Goal: Task Accomplishment & Management: Manage account settings

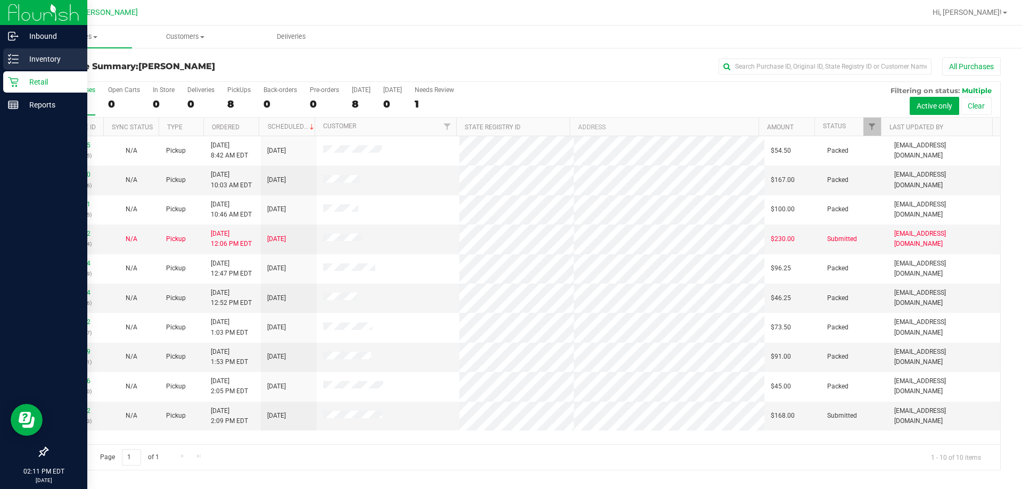
click at [18, 59] on line at bounding box center [15, 59] width 6 height 0
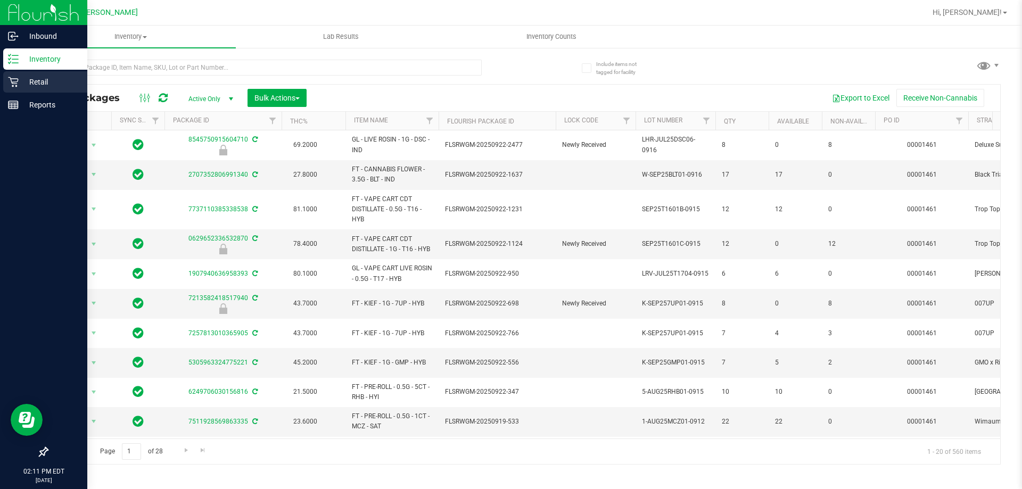
click at [37, 82] on p "Retail" at bounding box center [51, 82] width 64 height 13
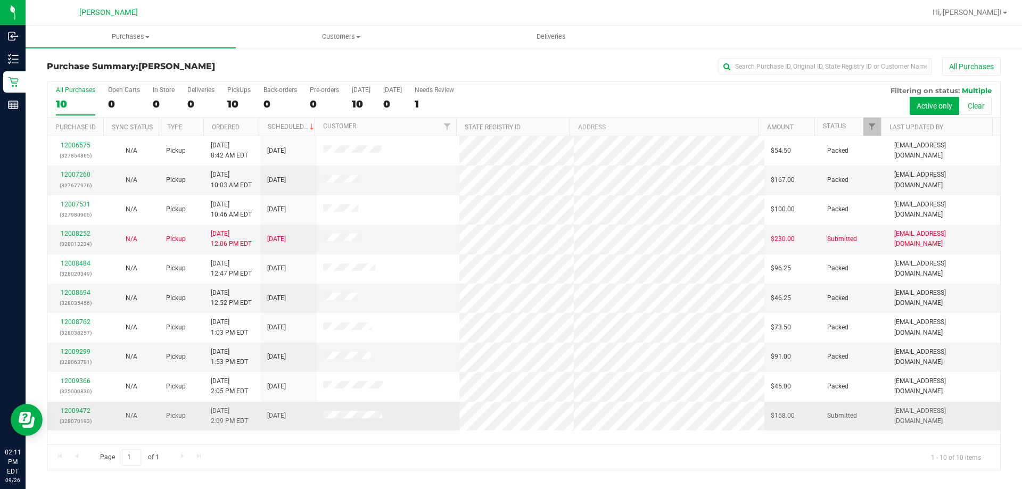
click at [81, 415] on div "12009472 (328070193)" at bounding box center [75, 416] width 43 height 20
click at [85, 407] on div "12009472 (328070193)" at bounding box center [75, 416] width 43 height 20
click at [85, 415] on div "12009472 (328070193)" at bounding box center [75, 416] width 43 height 20
click at [86, 412] on link "12009472" at bounding box center [76, 410] width 30 height 7
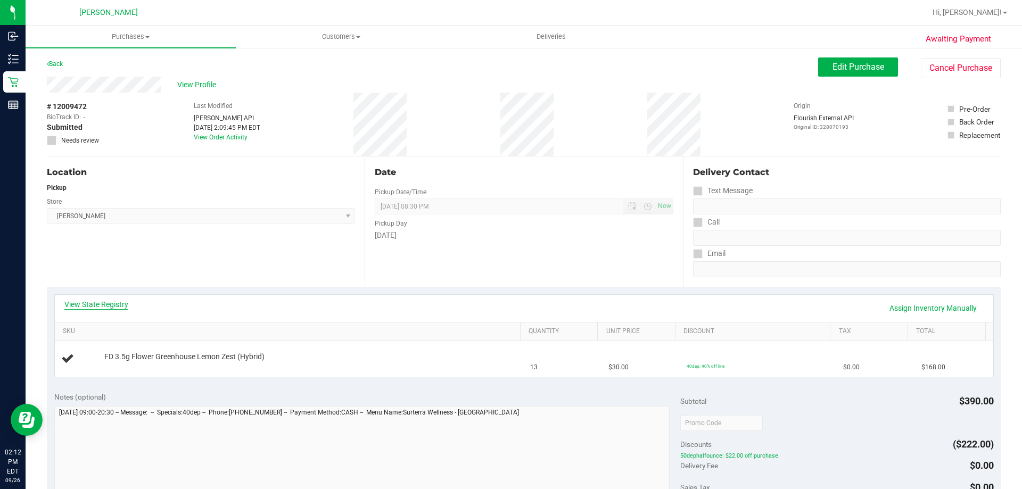
click at [113, 306] on link "View State Registry" at bounding box center [96, 304] width 64 height 11
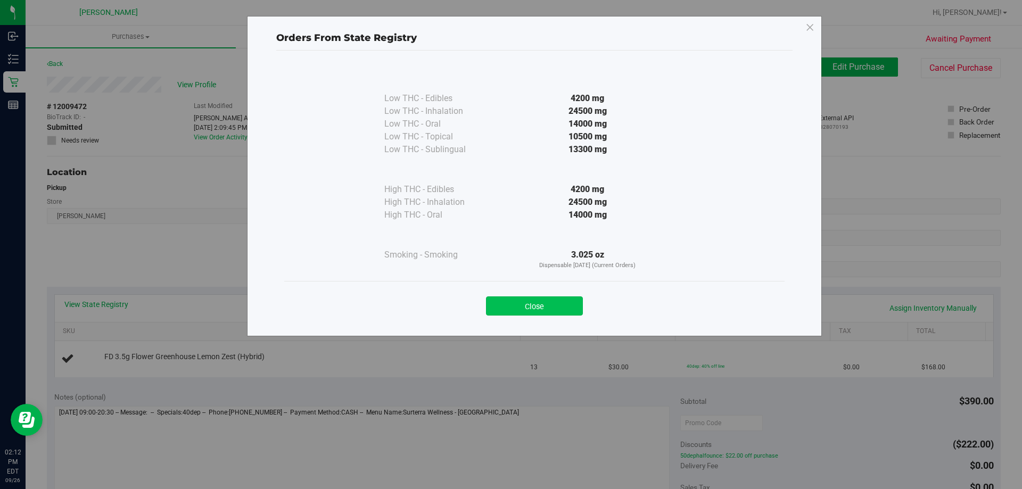
click at [526, 305] on button "Close" at bounding box center [534, 305] width 97 height 19
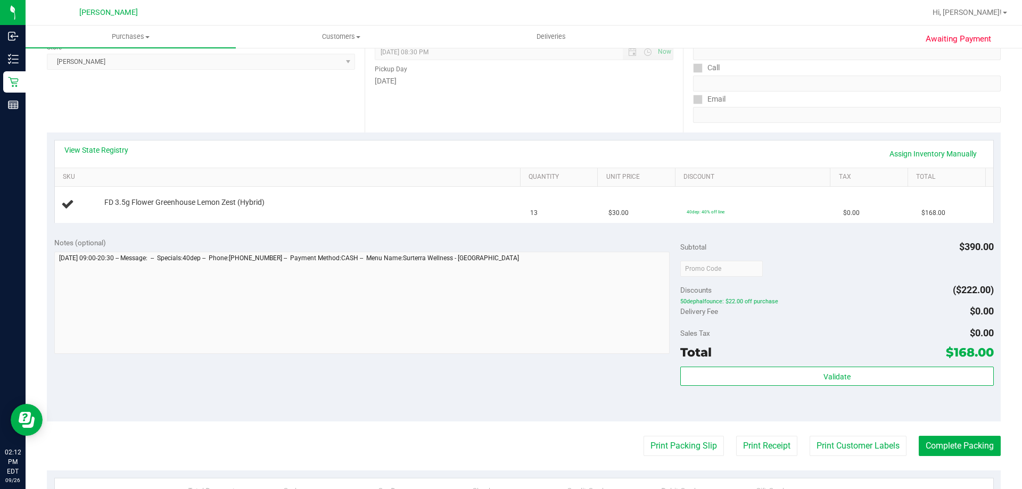
scroll to position [266, 0]
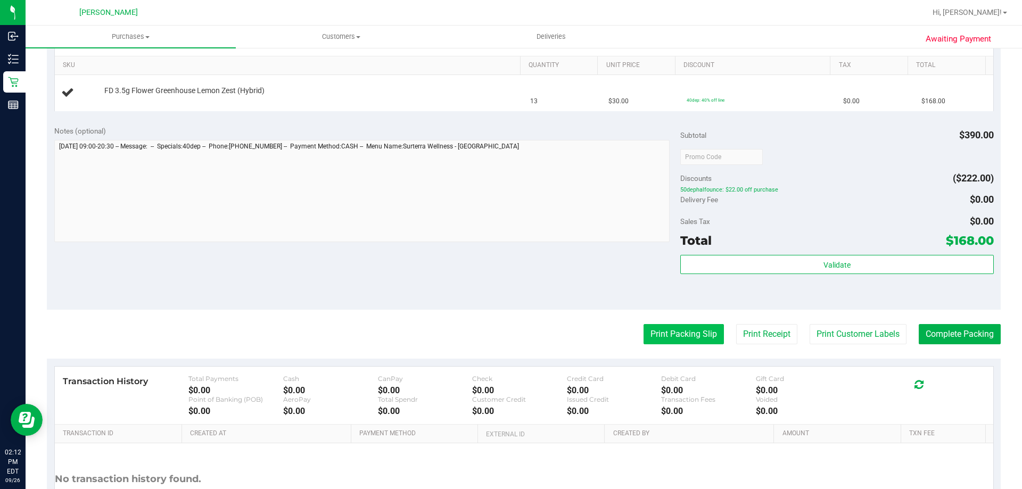
click at [666, 341] on button "Print Packing Slip" at bounding box center [683, 334] width 80 height 20
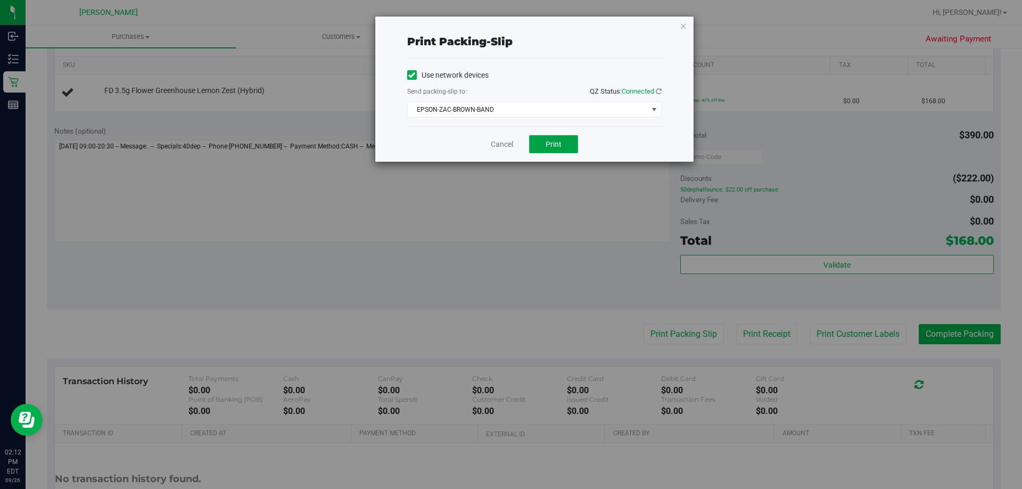
click at [553, 145] on span "Print" at bounding box center [553, 144] width 16 height 9
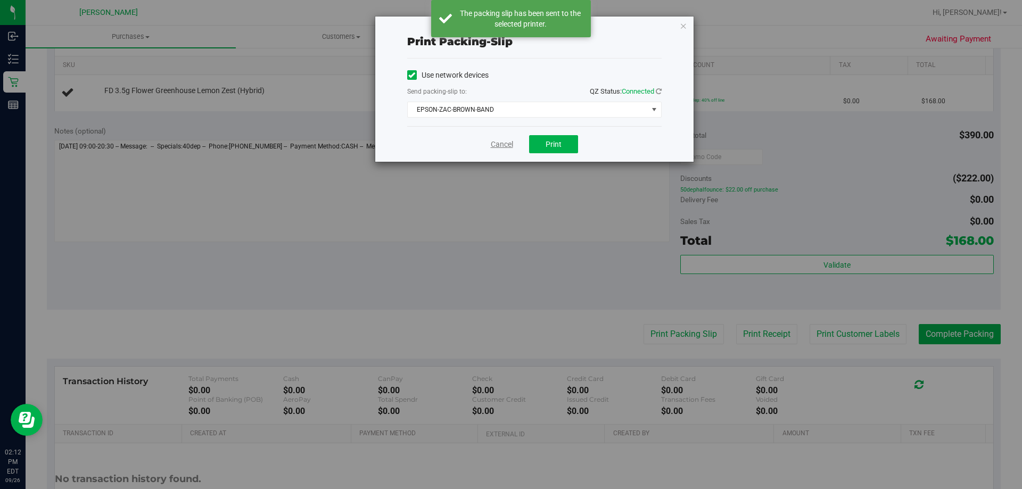
click at [500, 146] on link "Cancel" at bounding box center [502, 144] width 22 height 11
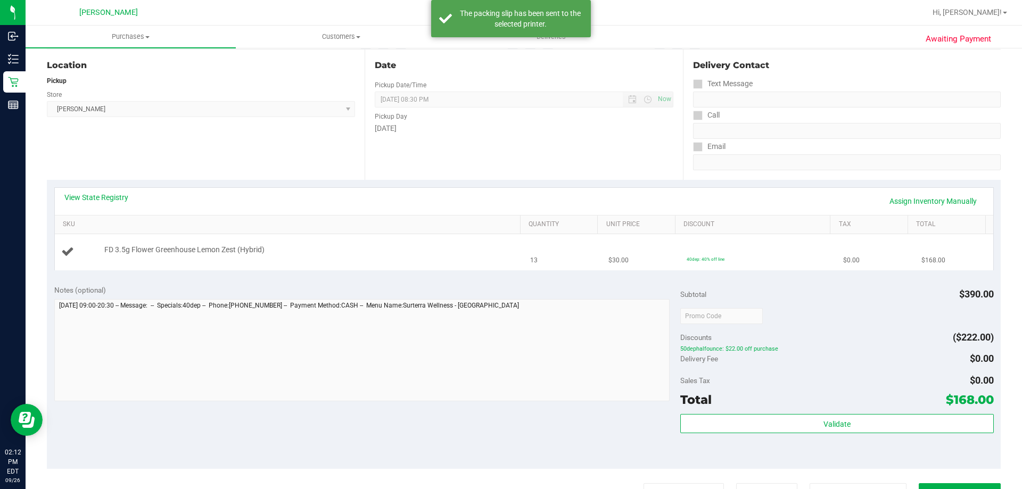
scroll to position [106, 0]
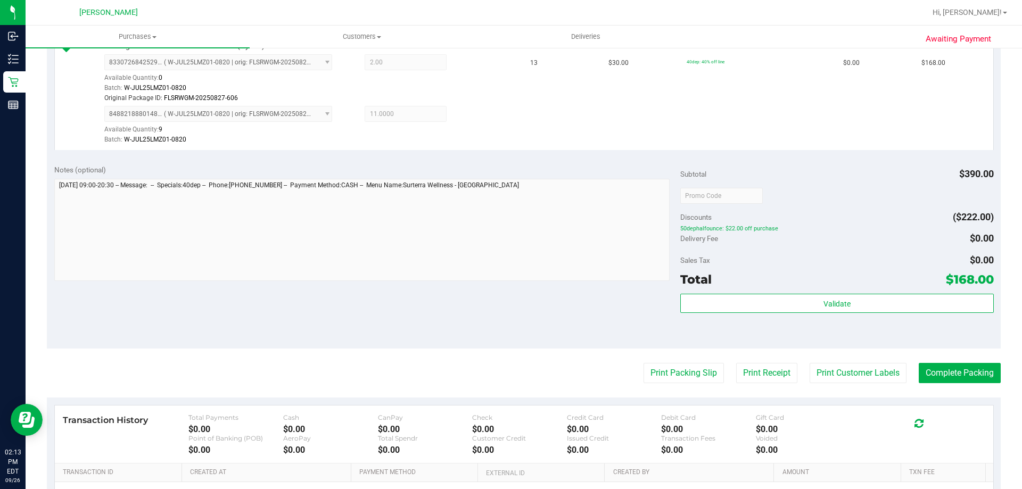
scroll to position [302, 0]
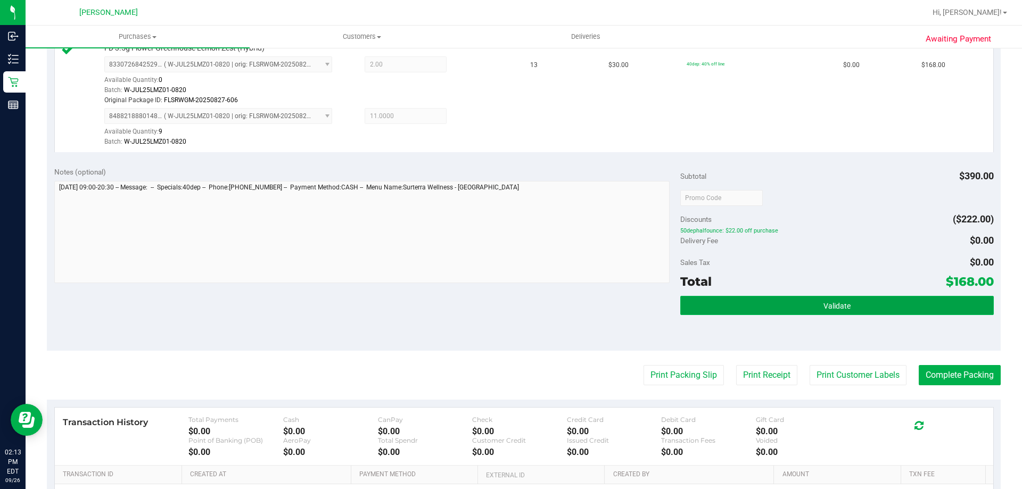
click at [846, 309] on button "Validate" at bounding box center [836, 305] width 313 height 19
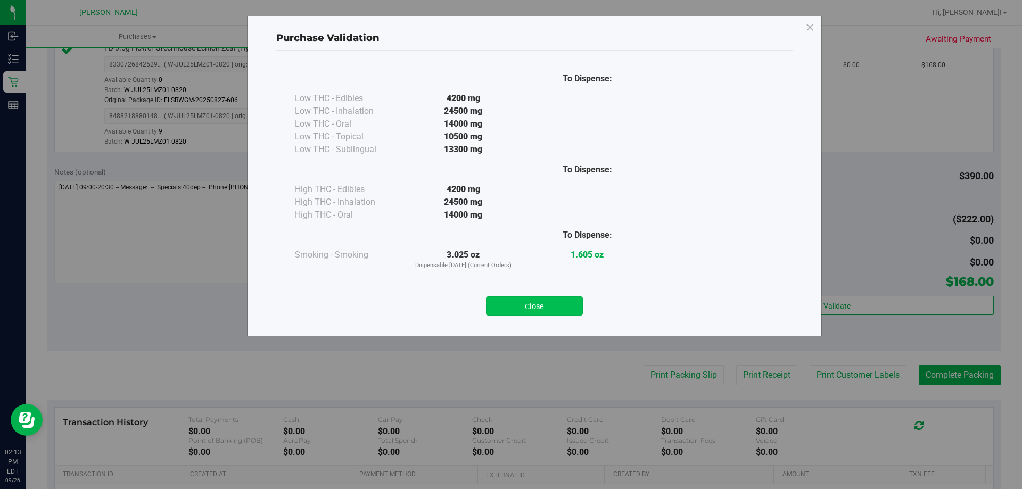
click at [539, 300] on button "Close" at bounding box center [534, 305] width 97 height 19
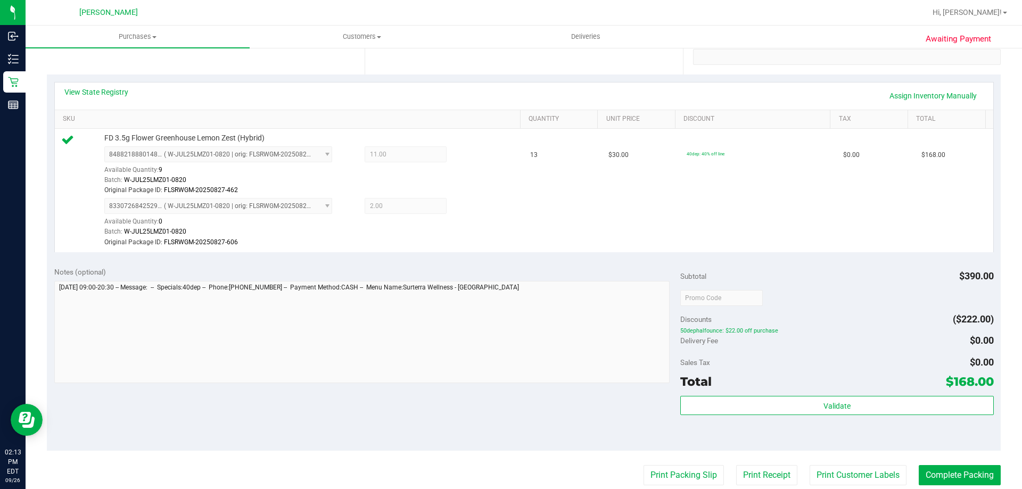
scroll to position [213, 0]
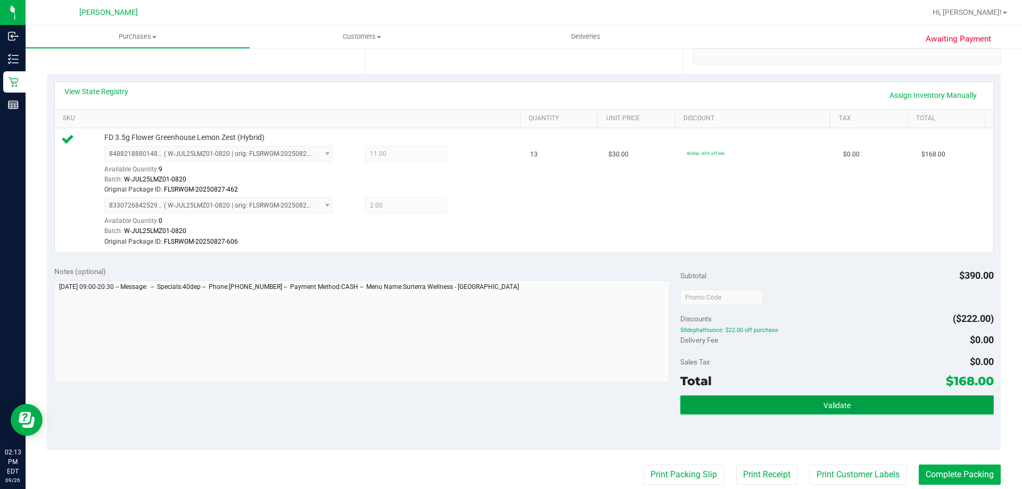
click at [783, 408] on button "Validate" at bounding box center [836, 404] width 313 height 19
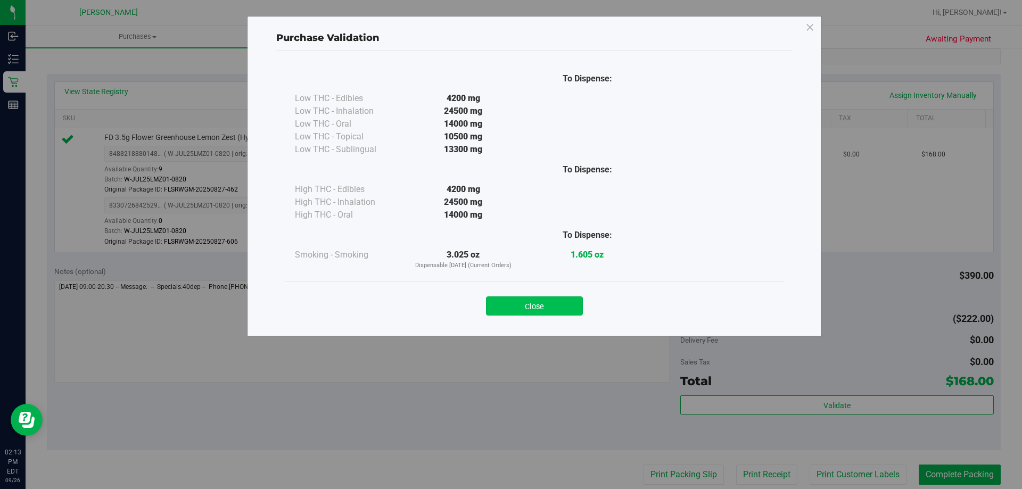
click at [506, 303] on button "Close" at bounding box center [534, 305] width 97 height 19
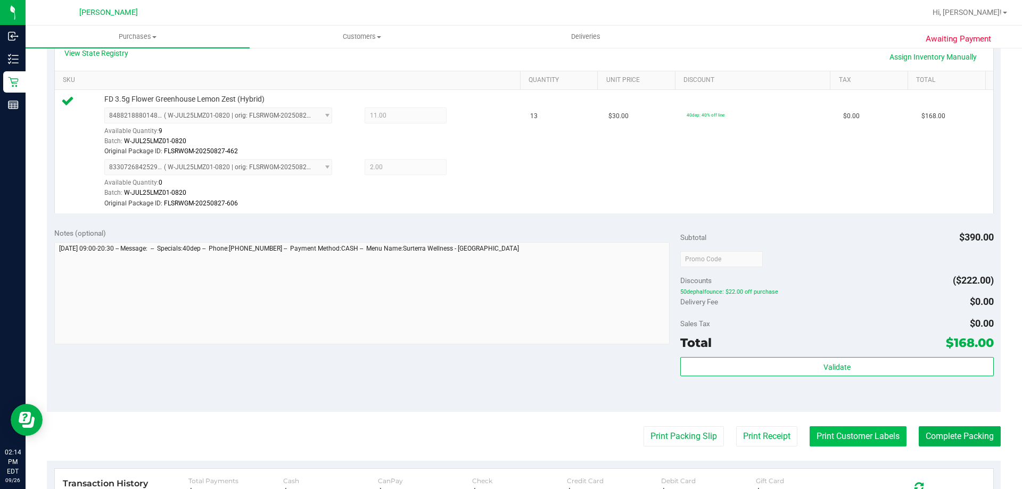
scroll to position [319, 0]
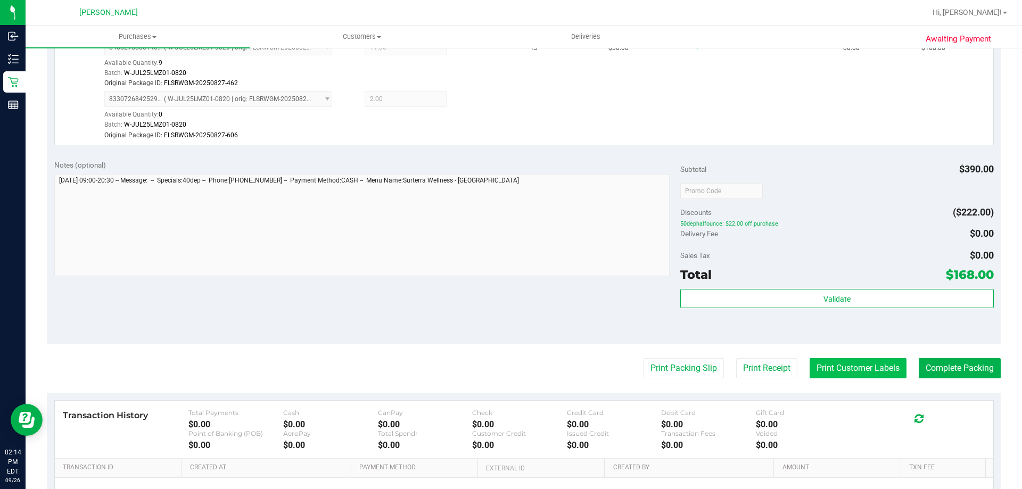
click at [842, 370] on button "Print Customer Labels" at bounding box center [857, 368] width 97 height 20
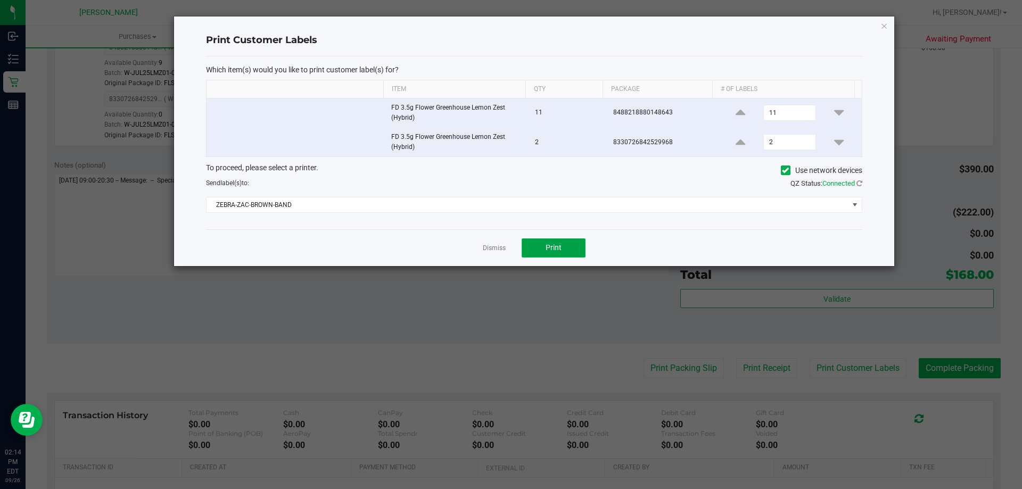
click at [565, 242] on button "Print" at bounding box center [553, 247] width 64 height 19
click at [486, 245] on link "Dismiss" at bounding box center [494, 248] width 23 height 9
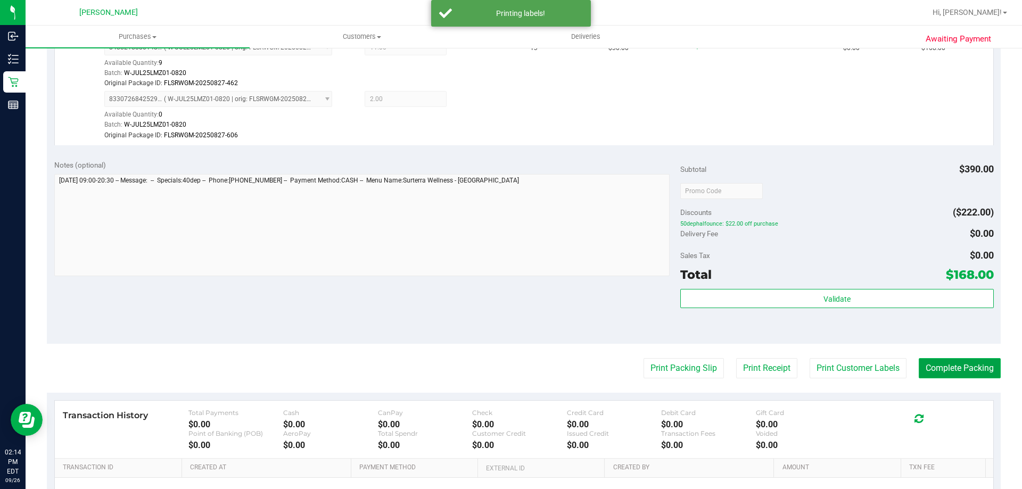
click at [964, 368] on button "Complete Packing" at bounding box center [959, 368] width 82 height 20
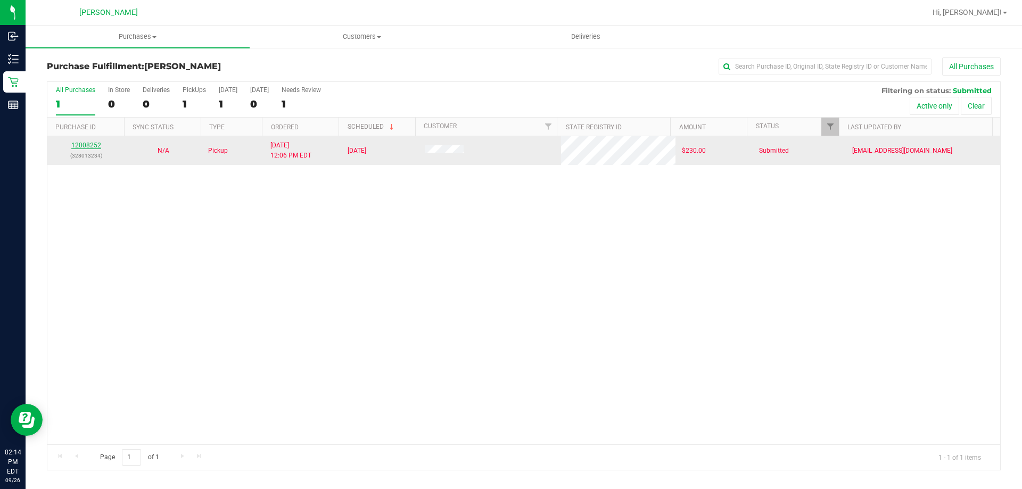
click at [89, 146] on link "12008252" at bounding box center [86, 145] width 30 height 7
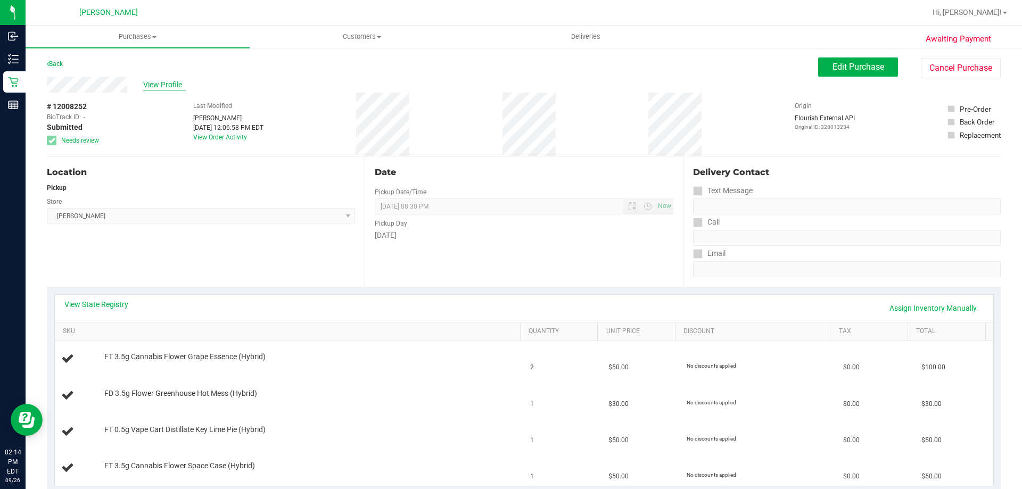
click at [167, 82] on span "View Profile" at bounding box center [164, 84] width 43 height 11
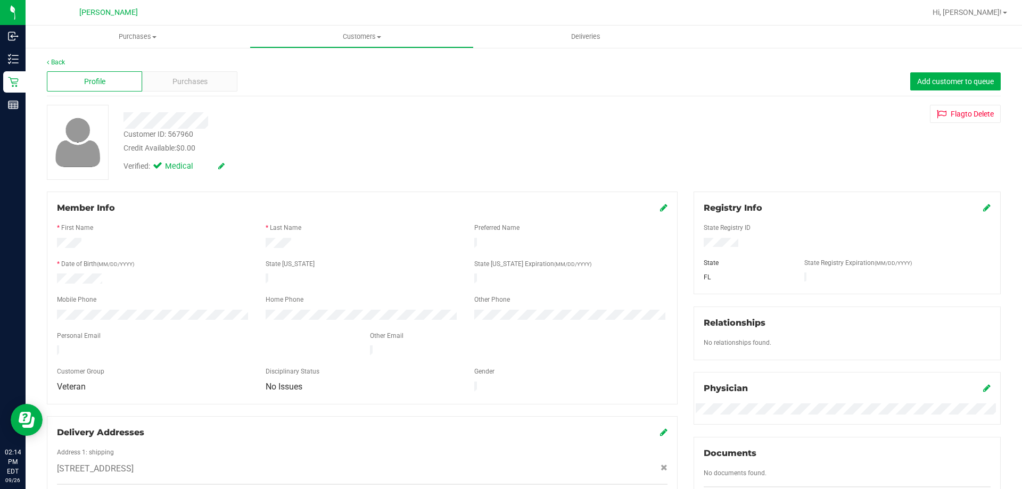
click at [168, 82] on div "Purchases" at bounding box center [189, 81] width 95 height 20
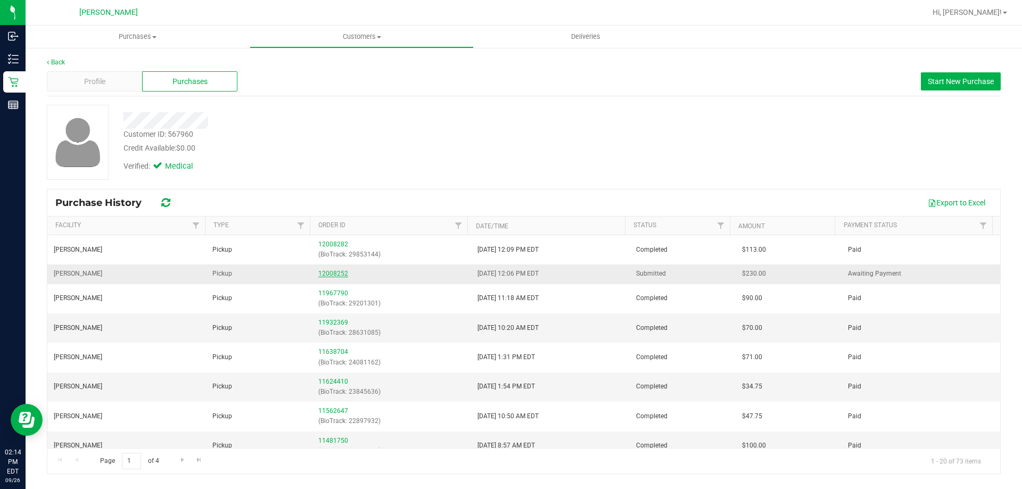
click at [328, 275] on link "12008252" at bounding box center [333, 273] width 30 height 7
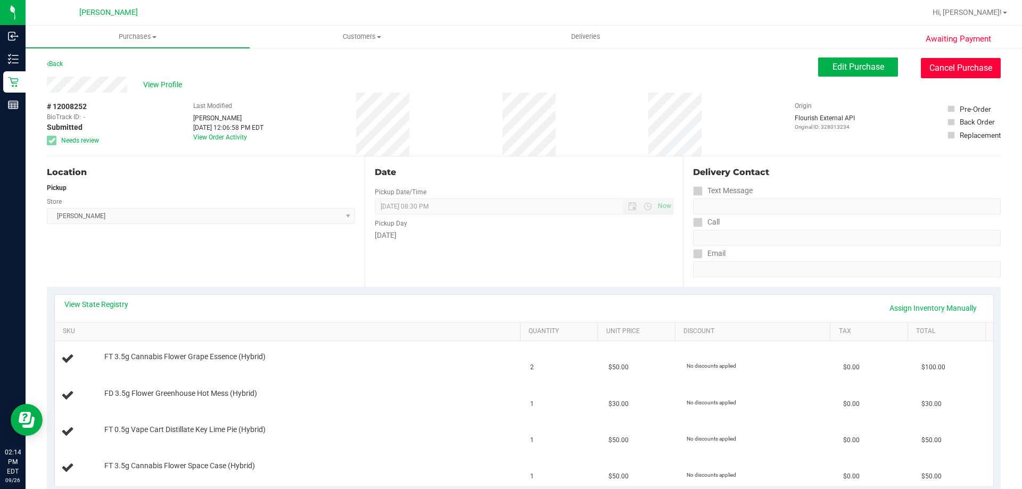
click at [943, 79] on purchase-details "Back Edit Purchase Cancel Purchase View Profile # 12008252 BioTrack ID: - Submi…" at bounding box center [524, 494] width 954 height 875
click at [947, 63] on button "Cancel Purchase" at bounding box center [961, 68] width 80 height 20
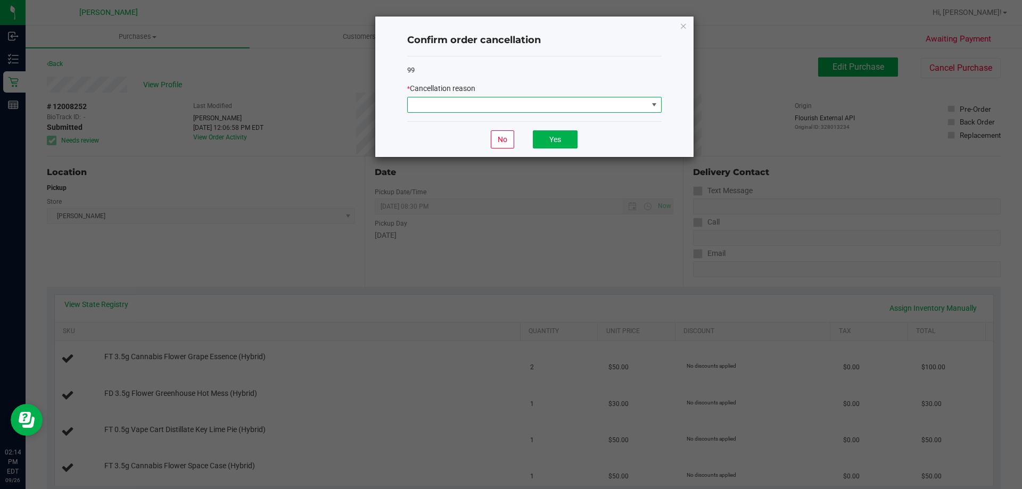
click at [528, 104] on span at bounding box center [528, 104] width 240 height 15
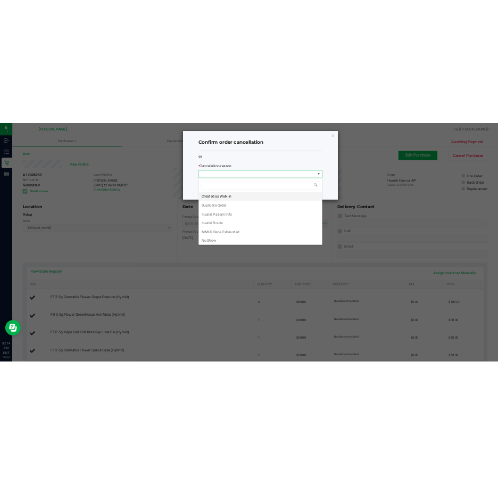
scroll to position [16, 254]
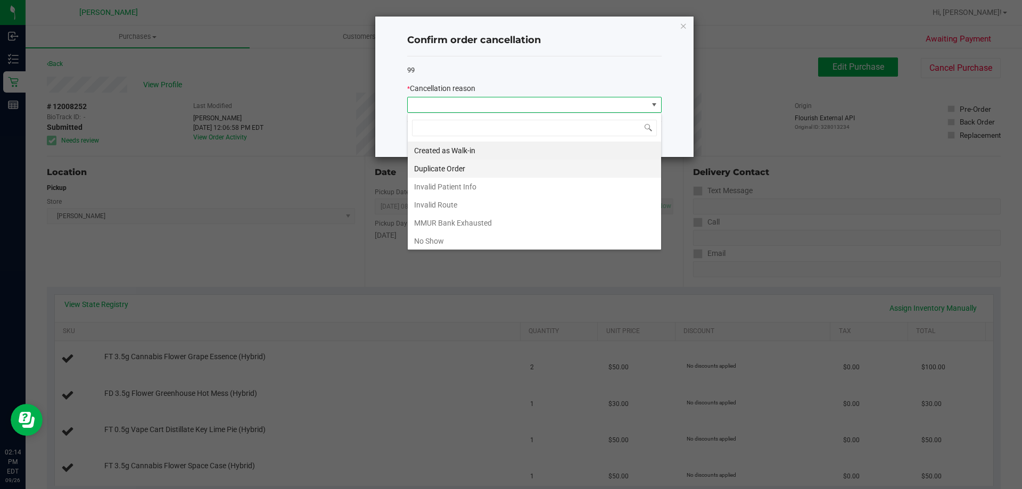
click at [452, 167] on li "Duplicate Order" at bounding box center [534, 169] width 253 height 18
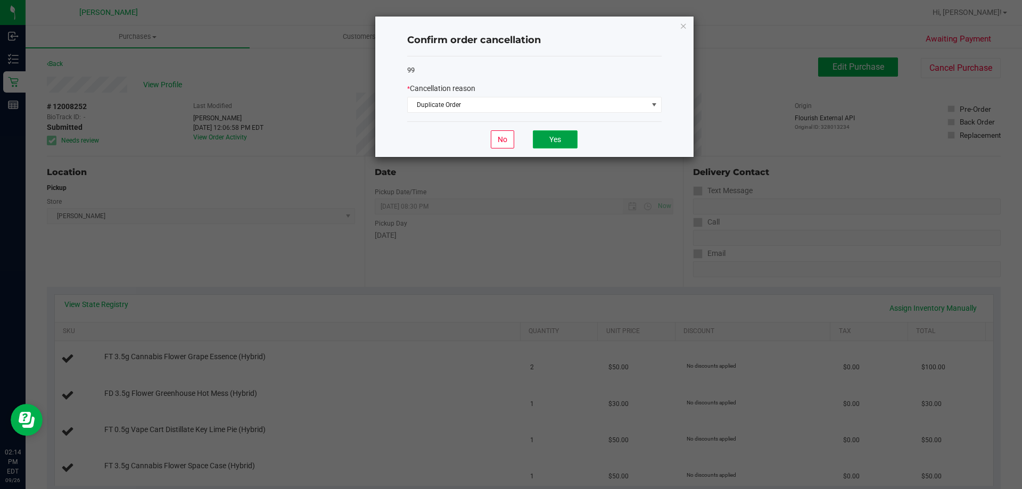
click at [575, 138] on button "Yes" at bounding box center [555, 139] width 45 height 18
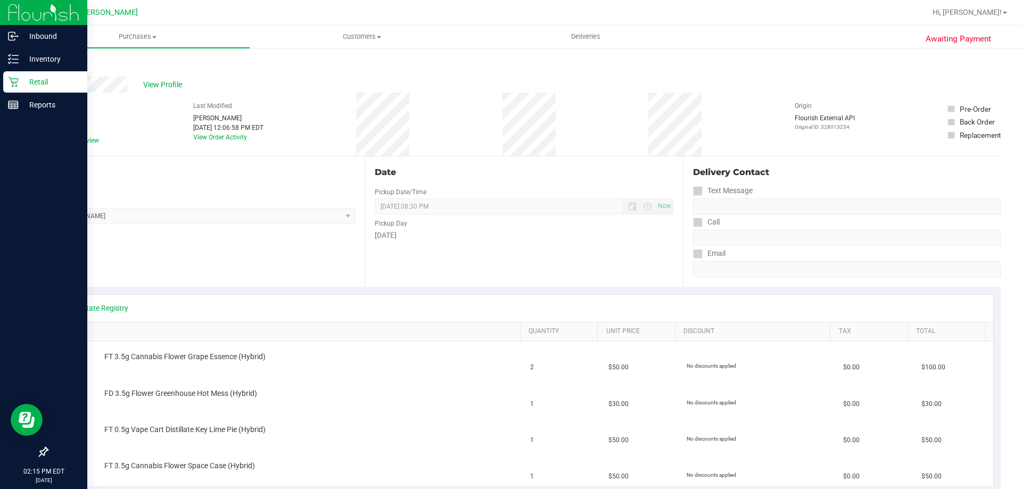
click at [34, 81] on p "Retail" at bounding box center [51, 82] width 64 height 13
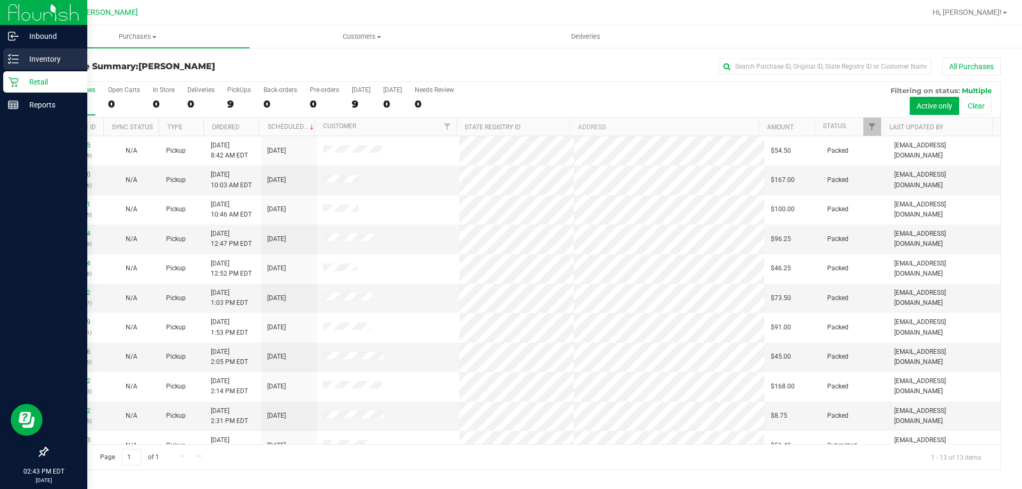
click at [39, 60] on p "Inventory" at bounding box center [51, 59] width 64 height 13
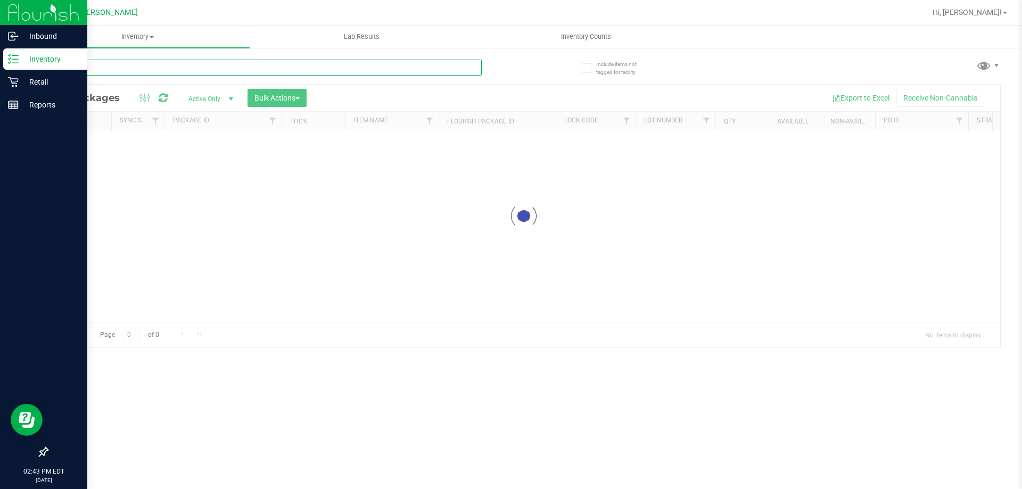
click at [128, 64] on div "Inventory All packages All inventory Waste log Create inventory Lab Results Inv…" at bounding box center [524, 257] width 996 height 463
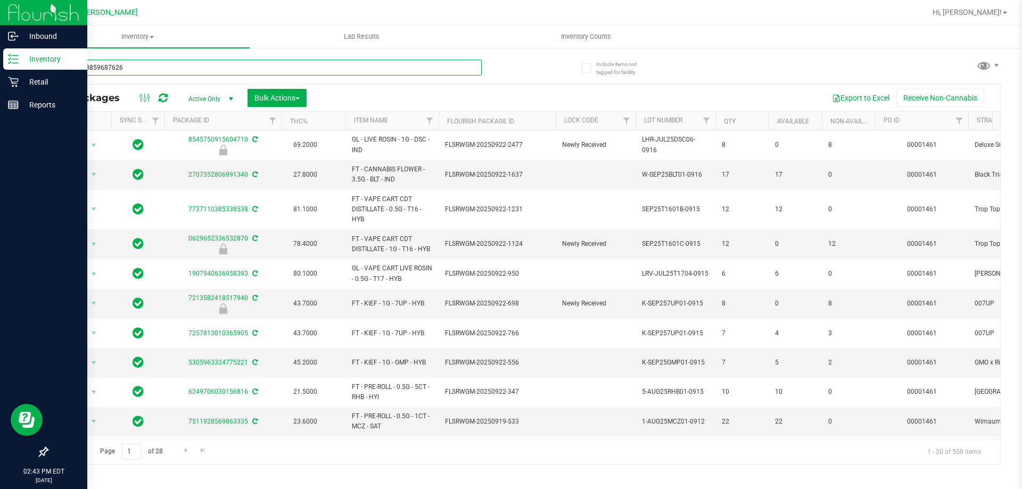
type input "9356823859687626"
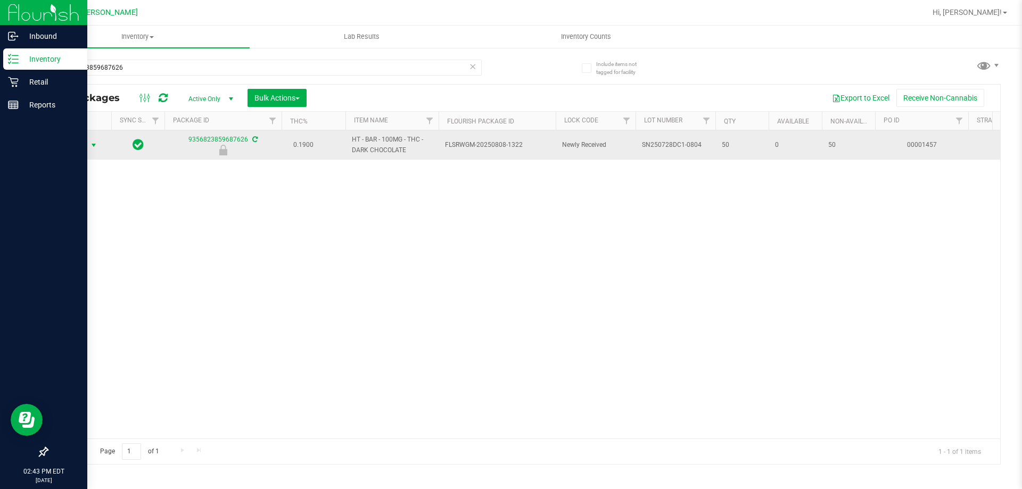
click at [86, 147] on span "Action" at bounding box center [72, 145] width 29 height 15
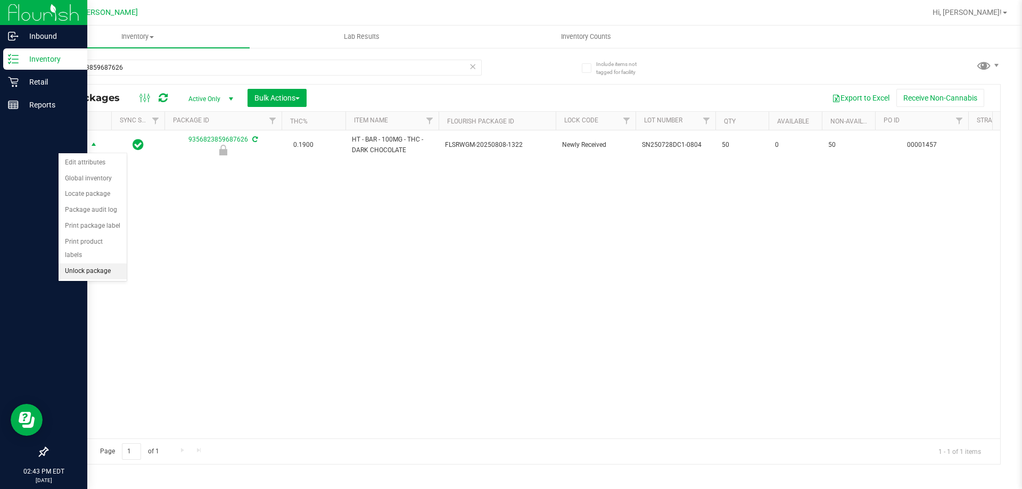
click at [92, 263] on li "Unlock package" at bounding box center [93, 271] width 68 height 16
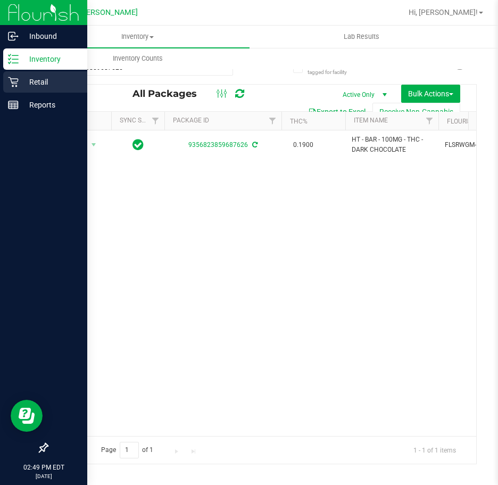
click at [23, 87] on p "Retail" at bounding box center [51, 82] width 64 height 13
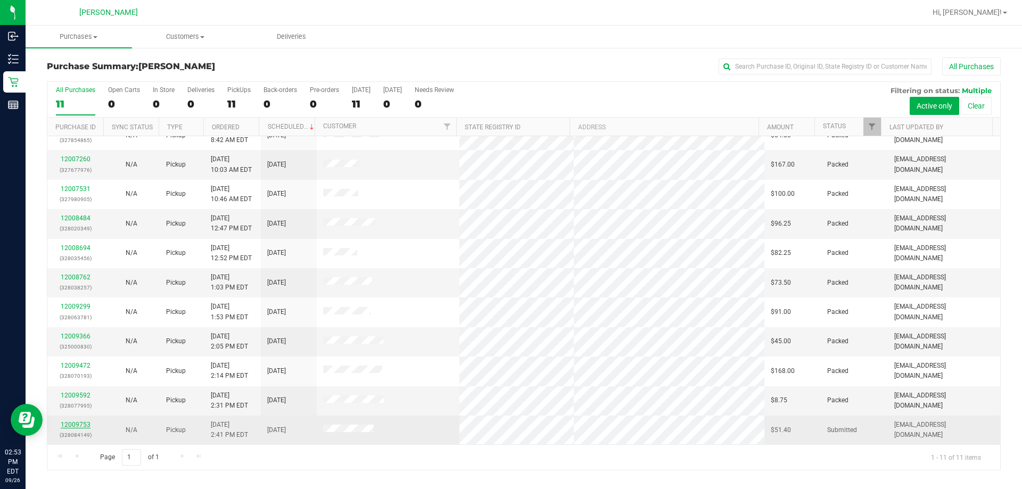
click at [70, 427] on link "12009753" at bounding box center [76, 424] width 30 height 7
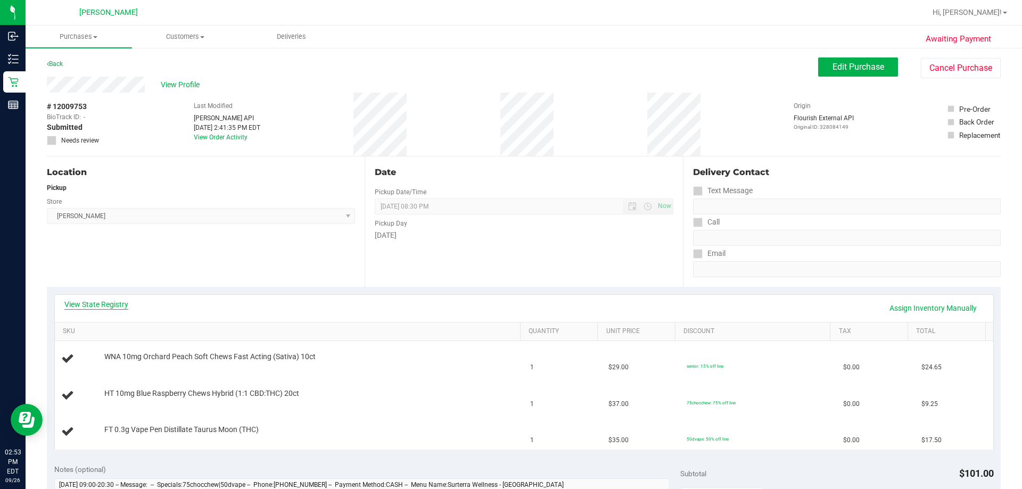
click at [113, 306] on link "View State Registry" at bounding box center [96, 304] width 64 height 11
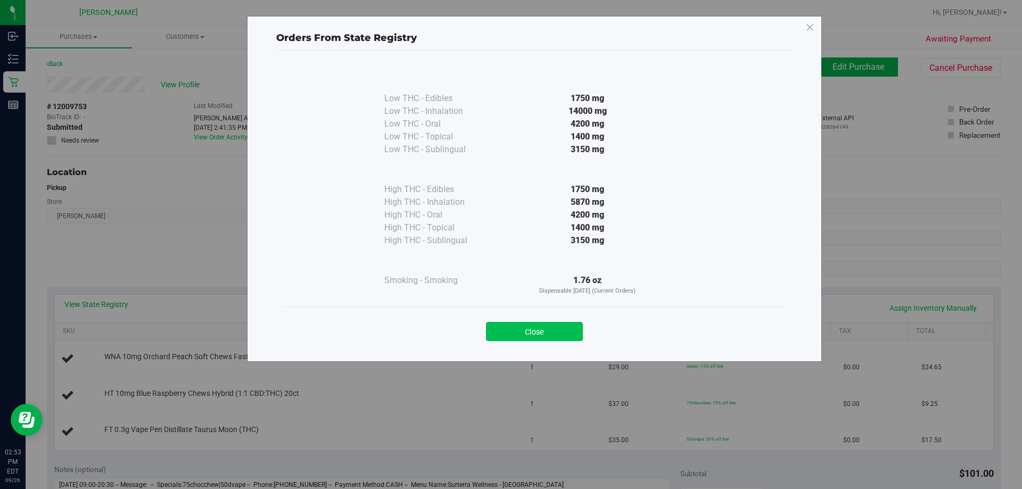
click at [541, 339] on button "Close" at bounding box center [534, 331] width 97 height 19
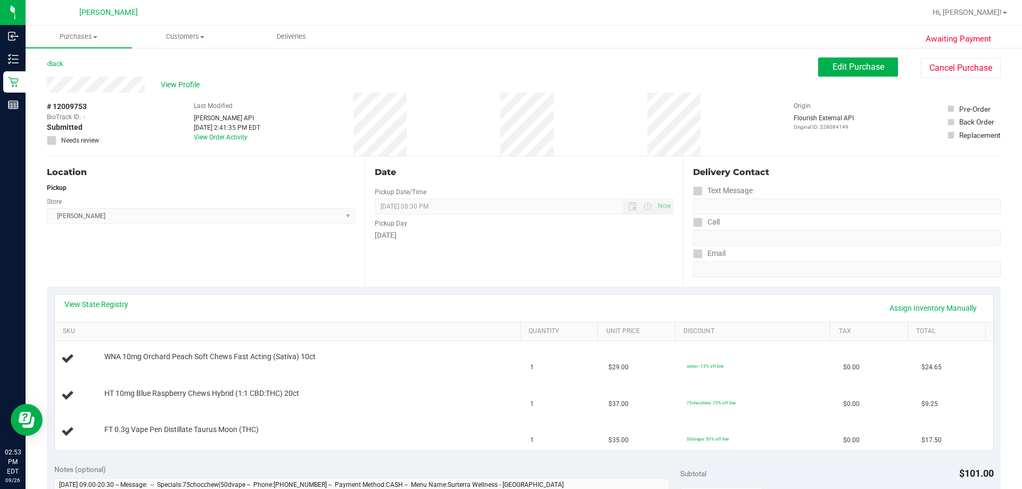
scroll to position [319, 0]
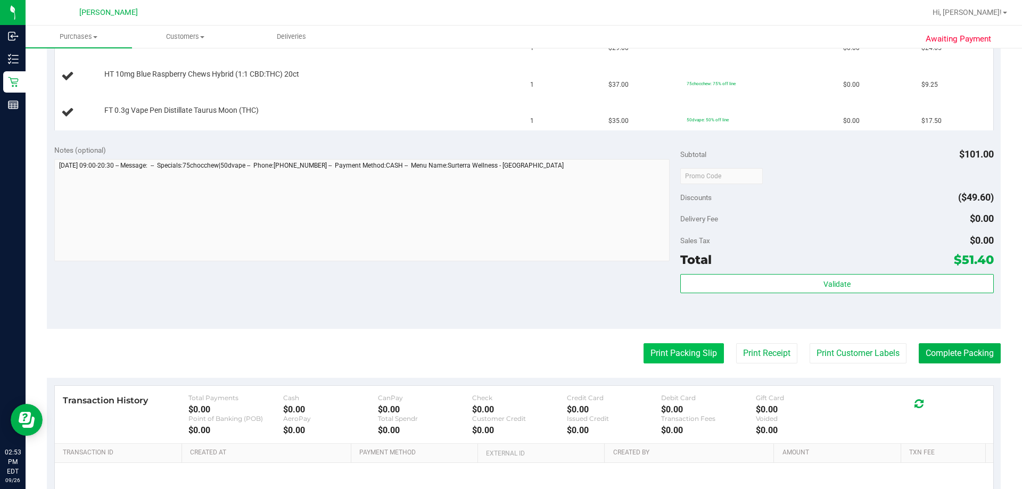
click at [680, 358] on button "Print Packing Slip" at bounding box center [683, 353] width 80 height 20
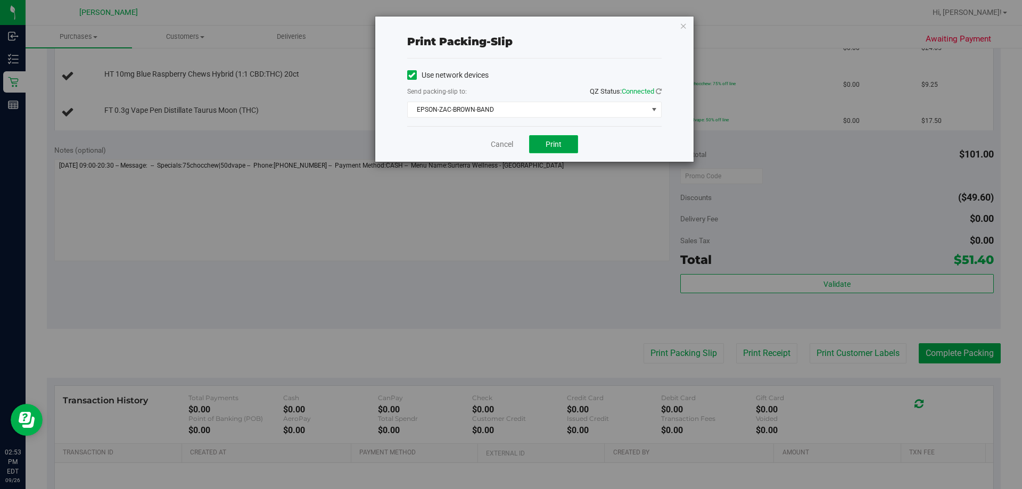
click at [537, 143] on button "Print" at bounding box center [553, 144] width 49 height 18
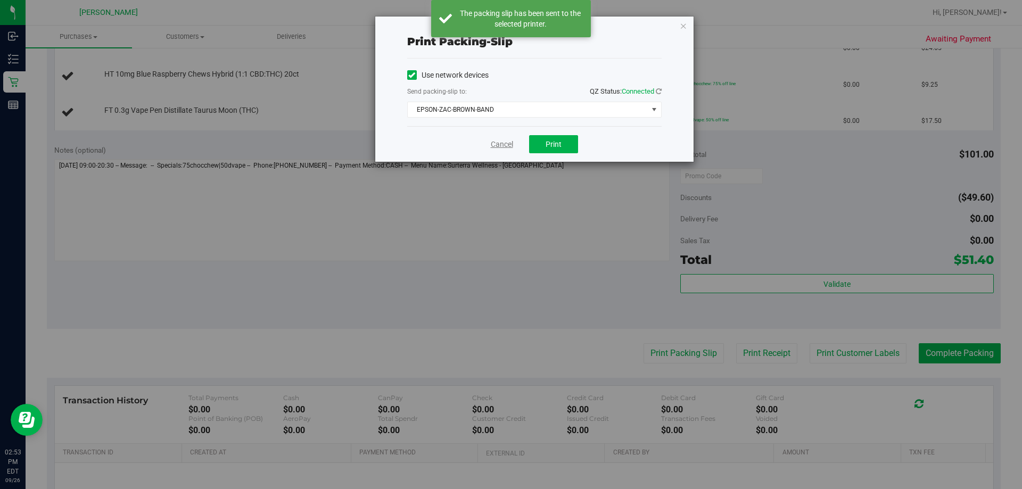
click at [509, 142] on link "Cancel" at bounding box center [502, 144] width 22 height 11
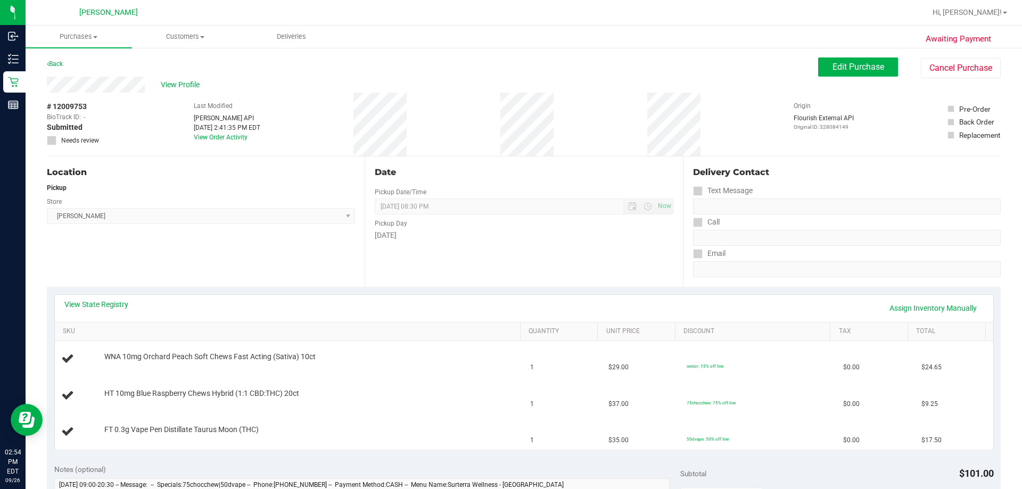
scroll to position [53, 0]
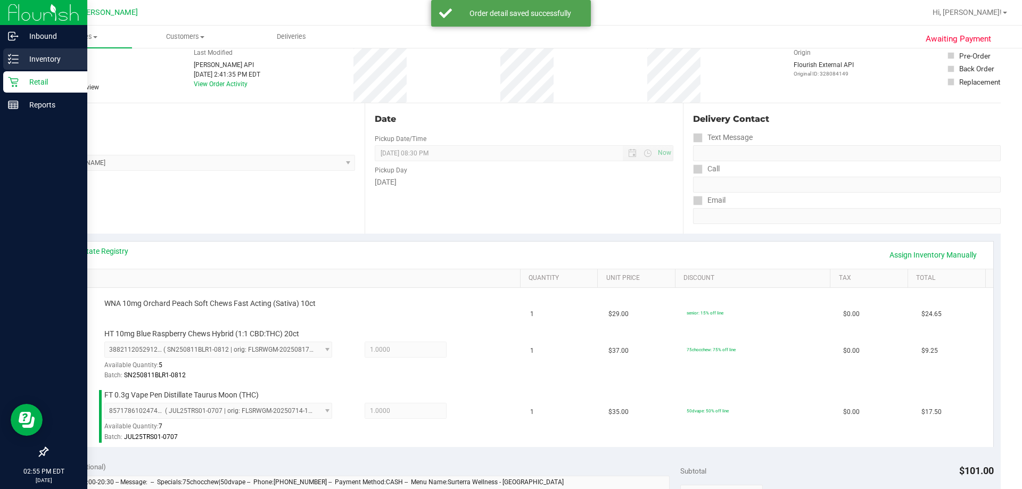
click at [38, 57] on p "Inventory" at bounding box center [51, 59] width 64 height 13
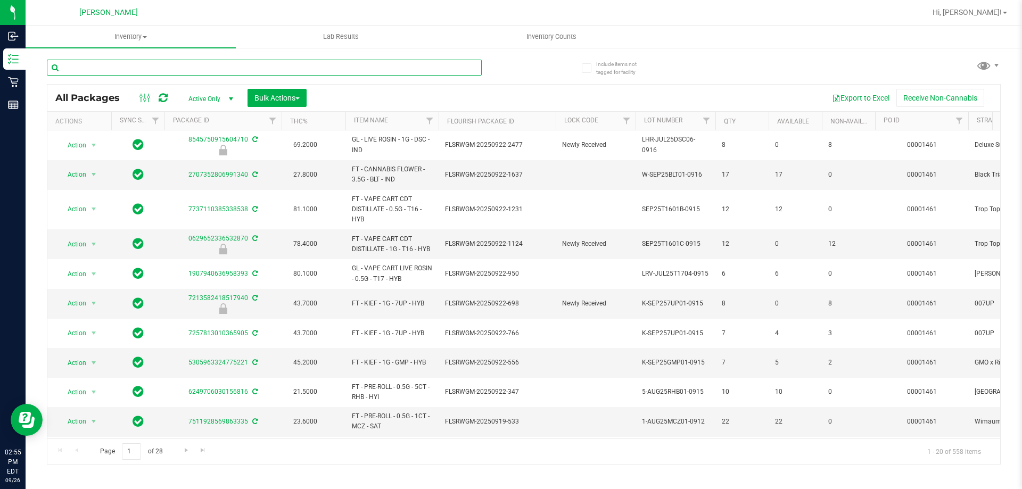
click at [136, 65] on input "text" at bounding box center [264, 68] width 435 height 16
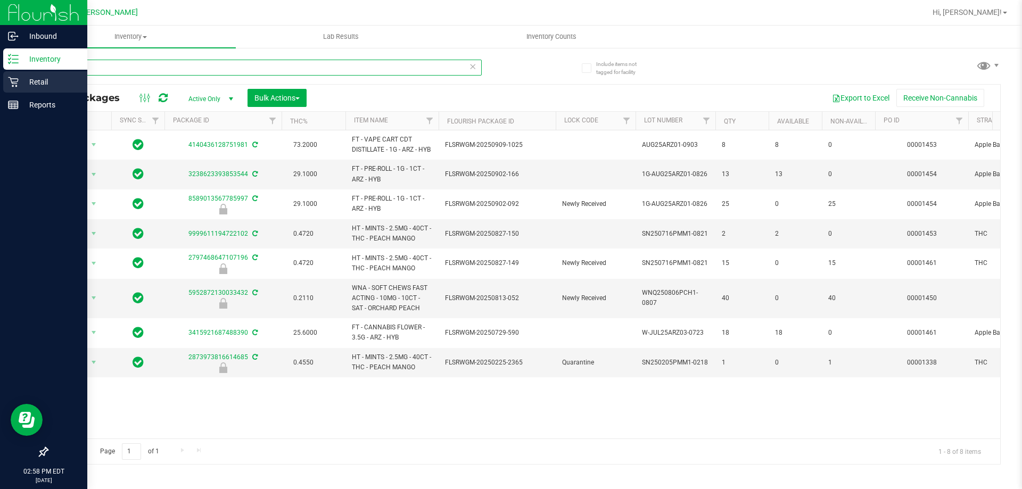
type input "peach"
click at [47, 88] on p "Retail" at bounding box center [51, 82] width 64 height 13
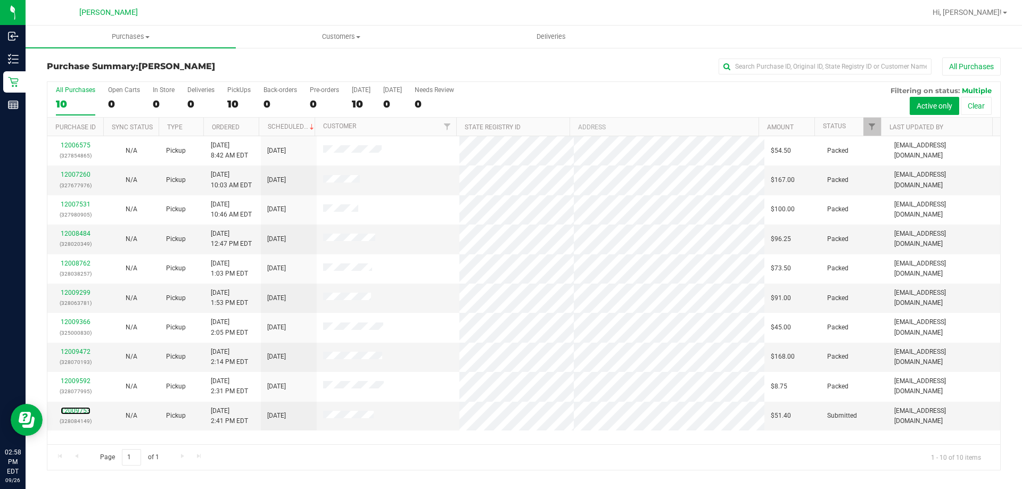
click at [72, 409] on link "12009753" at bounding box center [76, 410] width 30 height 7
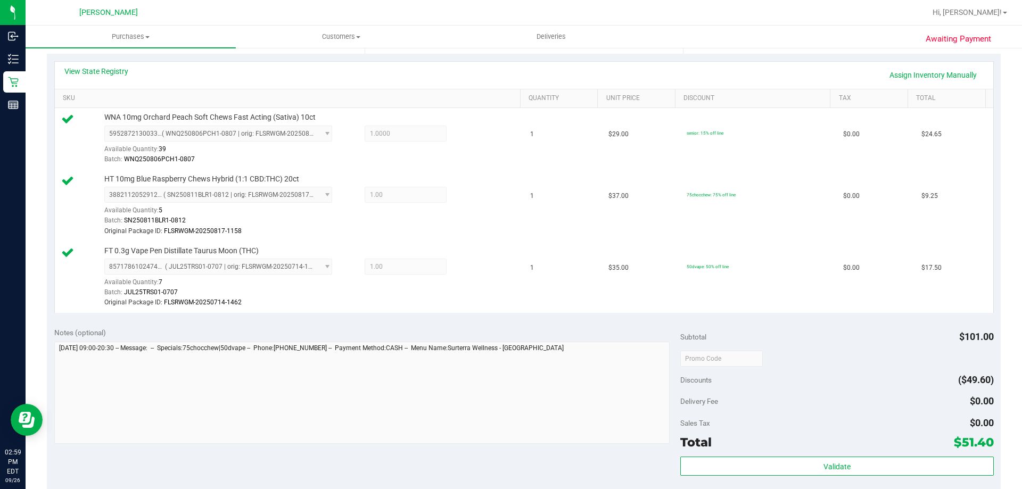
scroll to position [319, 0]
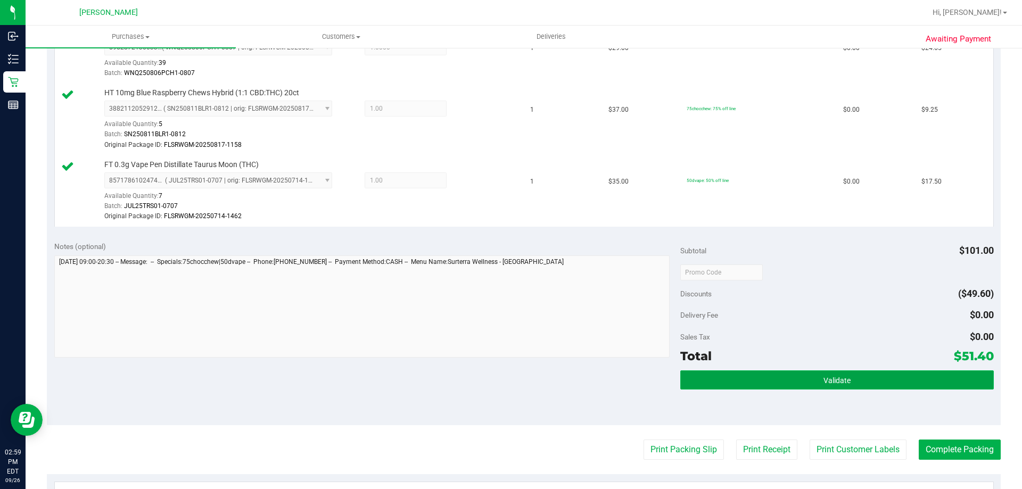
click at [839, 382] on span "Validate" at bounding box center [836, 380] width 27 height 9
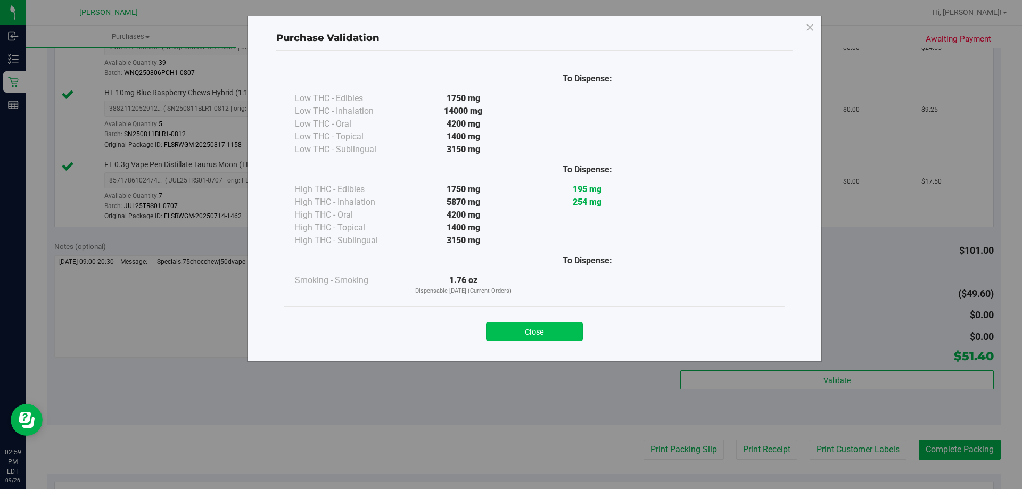
click at [552, 324] on button "Close" at bounding box center [534, 331] width 97 height 19
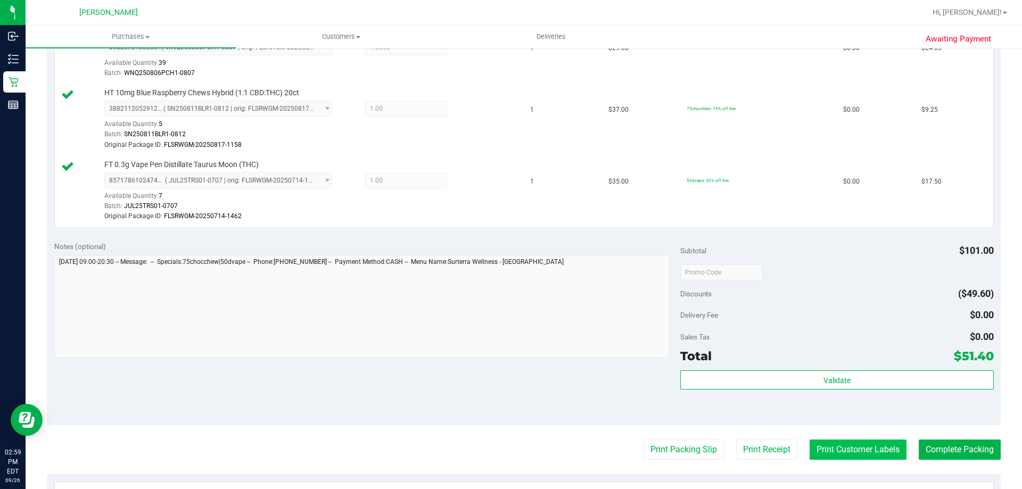
click at [862, 455] on button "Print Customer Labels" at bounding box center [857, 450] width 97 height 20
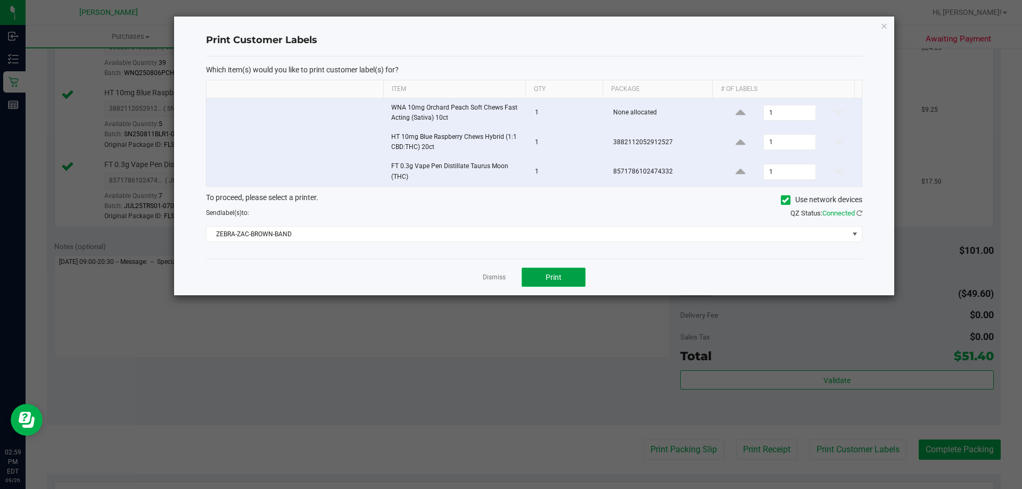
click at [542, 273] on button "Print" at bounding box center [553, 277] width 64 height 19
click at [488, 277] on link "Dismiss" at bounding box center [494, 277] width 23 height 9
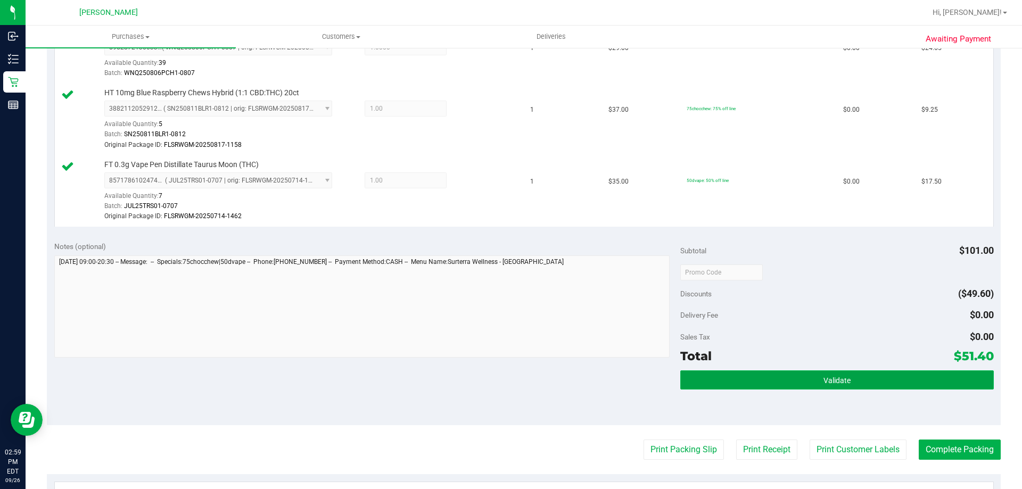
click at [869, 379] on button "Validate" at bounding box center [836, 379] width 313 height 19
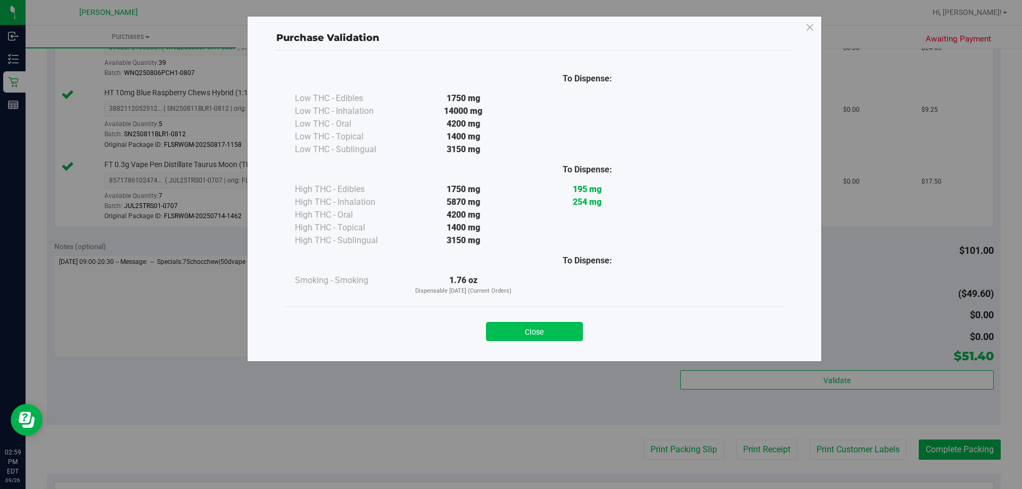
click at [559, 333] on button "Close" at bounding box center [534, 331] width 97 height 19
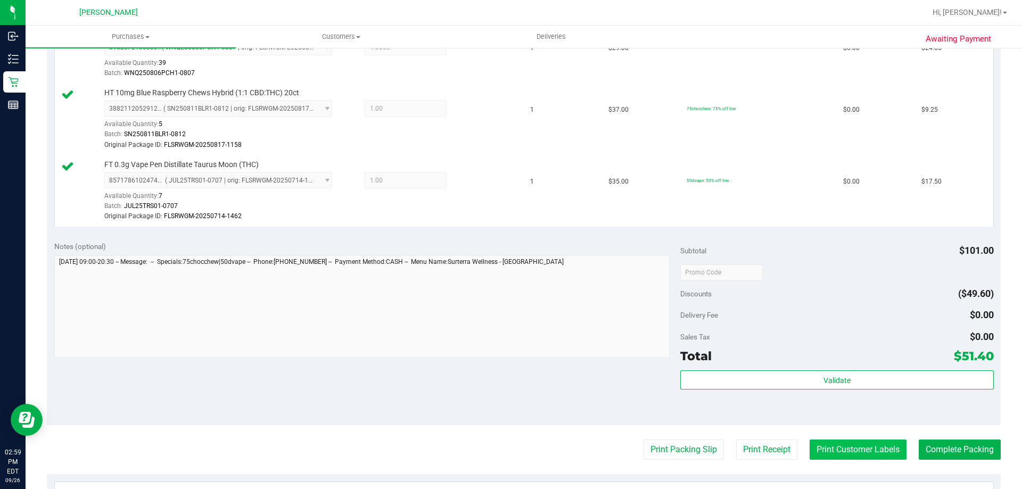
click at [820, 450] on button "Print Customer Labels" at bounding box center [857, 450] width 97 height 20
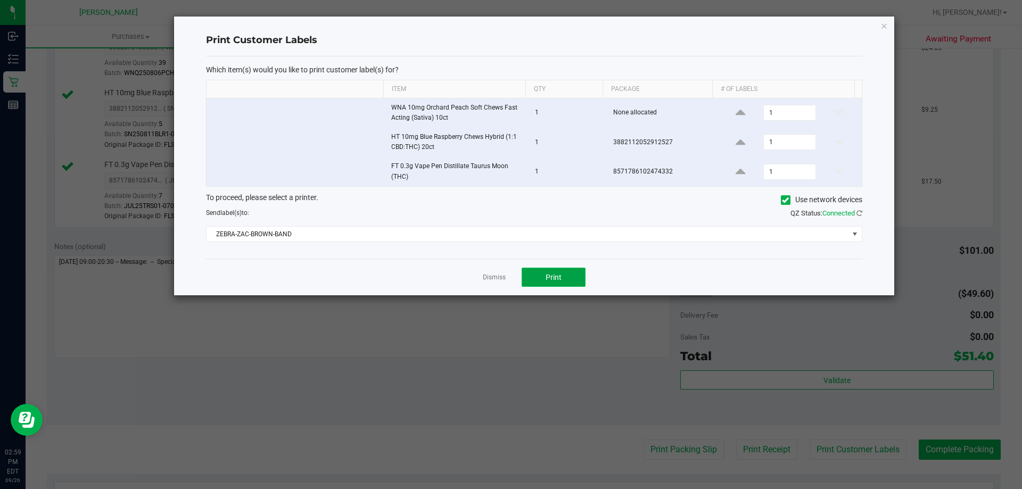
click at [545, 274] on span "Print" at bounding box center [553, 277] width 16 height 9
click at [499, 272] on app-cancel-button "Dismiss" at bounding box center [494, 277] width 23 height 11
click at [500, 277] on link "Dismiss" at bounding box center [494, 277] width 23 height 9
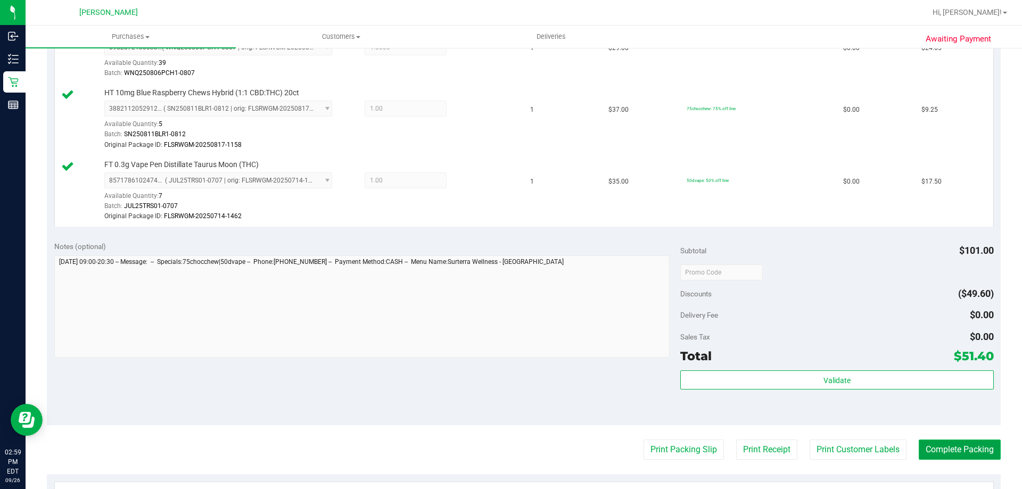
click at [933, 454] on button "Complete Packing" at bounding box center [959, 450] width 82 height 20
